Goal: Find specific page/section: Find specific page/section

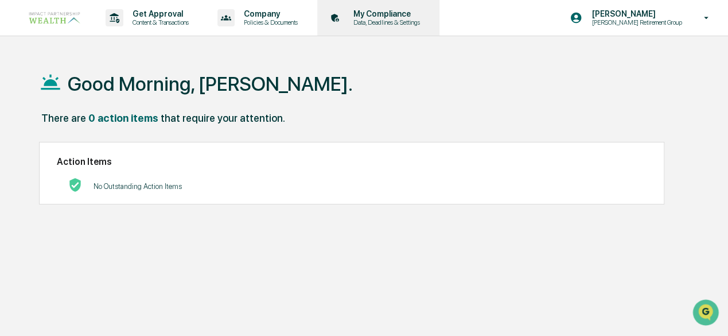
click at [383, 20] on p "Data, Deadlines & Settings" at bounding box center [384, 22] width 81 height 8
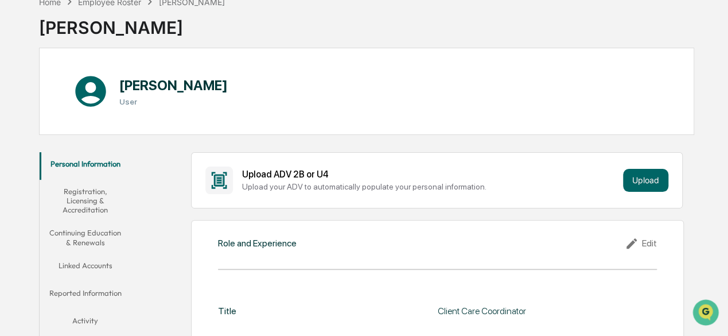
scroll to position [115, 0]
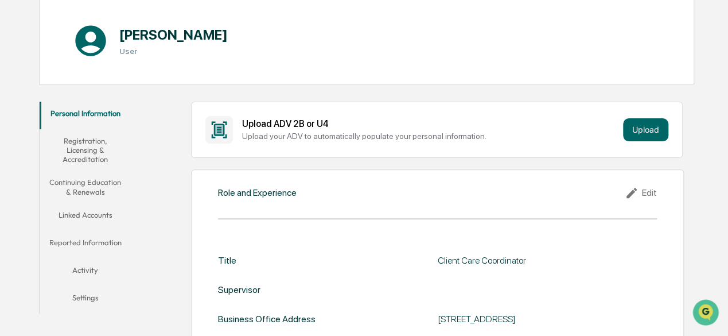
click at [78, 240] on button "Reported Information" at bounding box center [85, 245] width 91 height 28
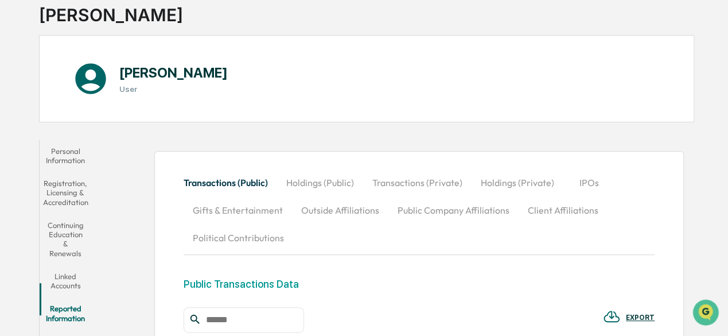
scroll to position [172, 0]
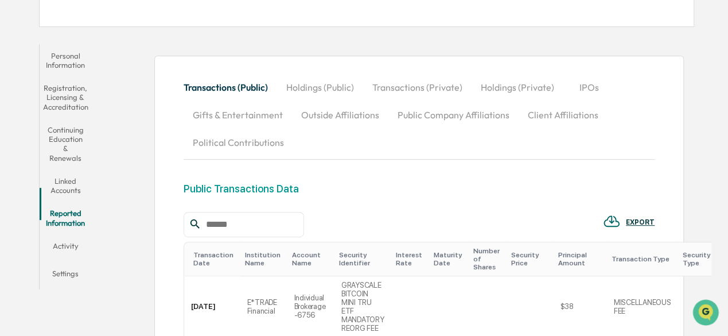
click at [351, 86] on button "Holdings (Public)" at bounding box center [320, 87] width 86 height 28
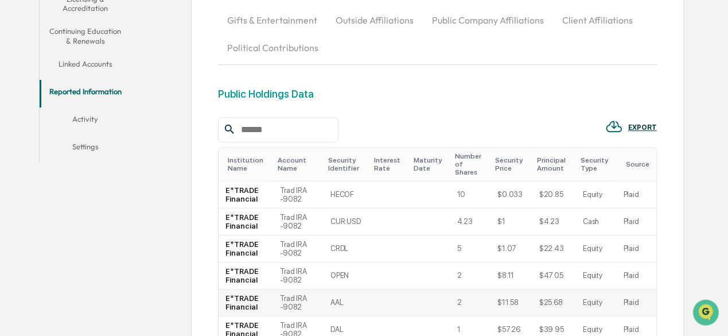
scroll to position [94, 0]
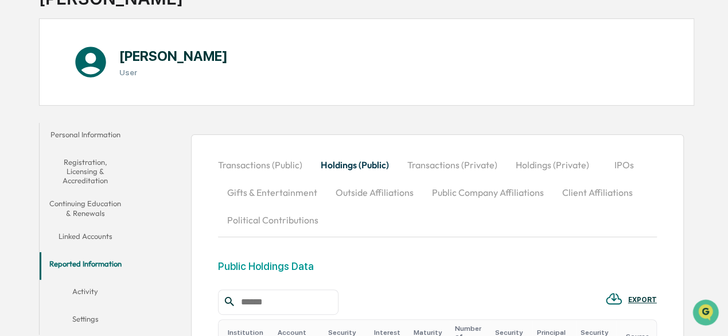
click at [434, 159] on button "Transactions (Private)" at bounding box center [452, 165] width 108 height 28
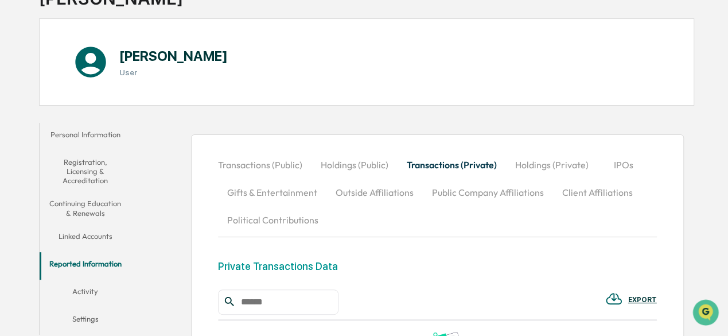
click at [543, 168] on button "Holdings (Private)" at bounding box center [552, 165] width 92 height 28
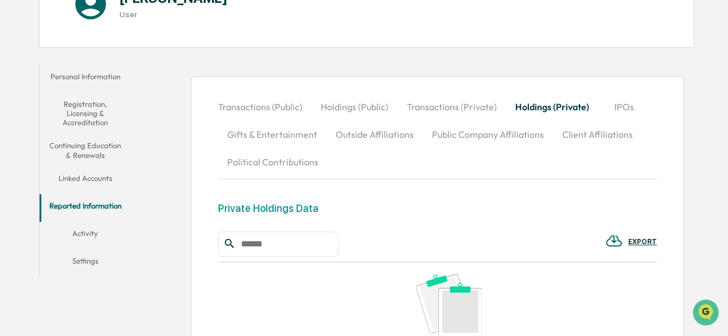
scroll to position [208, 0]
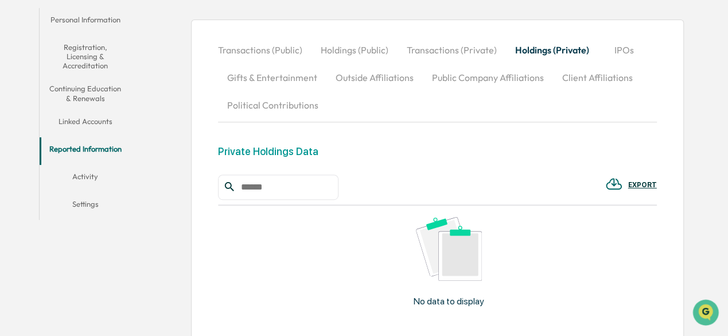
click at [266, 79] on button "Gifts & Entertainment" at bounding box center [272, 78] width 108 height 28
click at [380, 90] on button "Outside Affiliations" at bounding box center [376, 78] width 96 height 28
click at [381, 83] on button "Outside Affiliations" at bounding box center [375, 78] width 96 height 28
click at [453, 90] on button "Public Company Affiliations" at bounding box center [488, 78] width 130 height 28
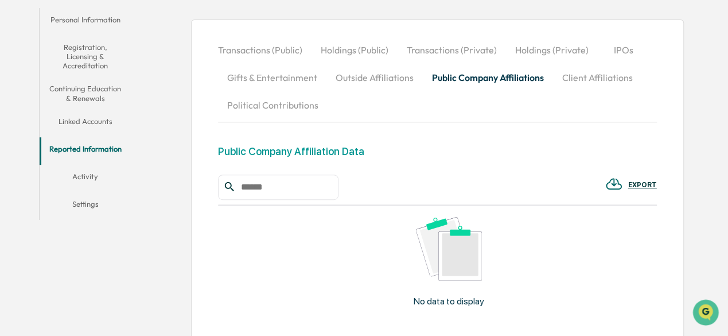
click at [592, 71] on button "Client Affiliations" at bounding box center [597, 78] width 89 height 28
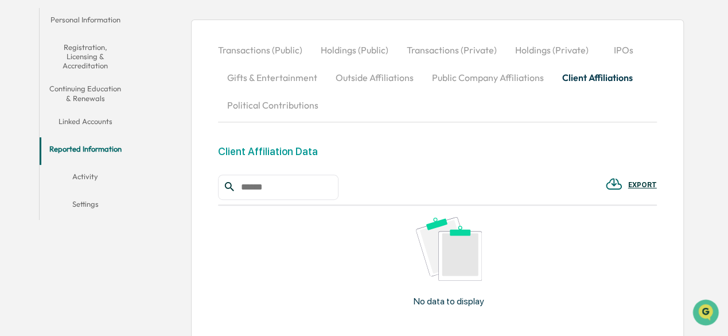
click at [261, 106] on button "Political Contributions" at bounding box center [273, 105] width 110 height 28
click at [108, 122] on button "Linked Accounts" at bounding box center [85, 124] width 91 height 28
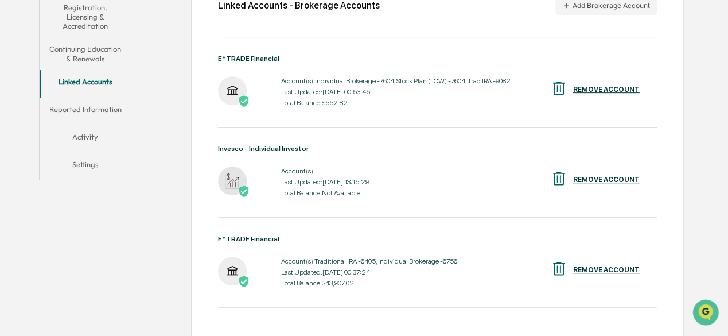
scroll to position [266, 0]
